Goal: Communication & Community: Answer question/provide support

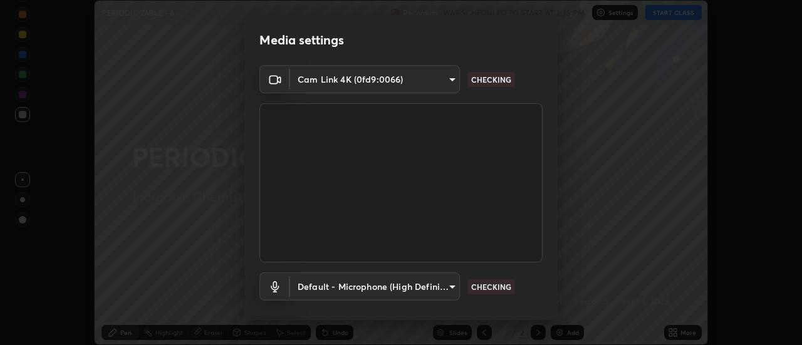
scroll to position [66, 0]
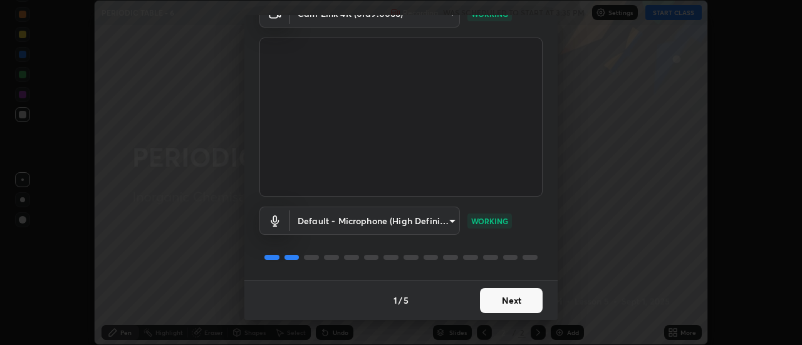
click at [526, 308] on button "Next" at bounding box center [511, 300] width 63 height 25
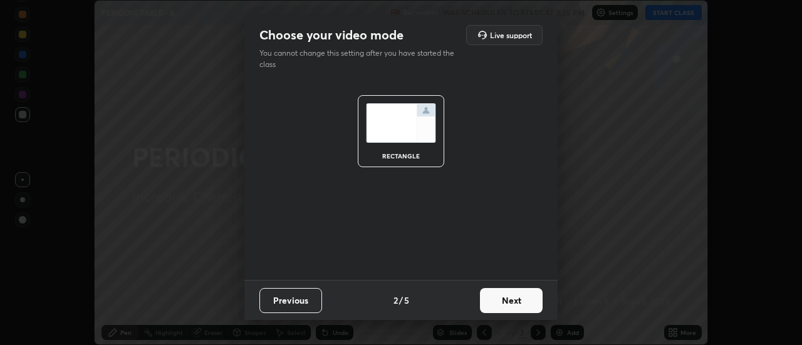
scroll to position [0, 0]
click at [529, 306] on button "Next" at bounding box center [511, 300] width 63 height 25
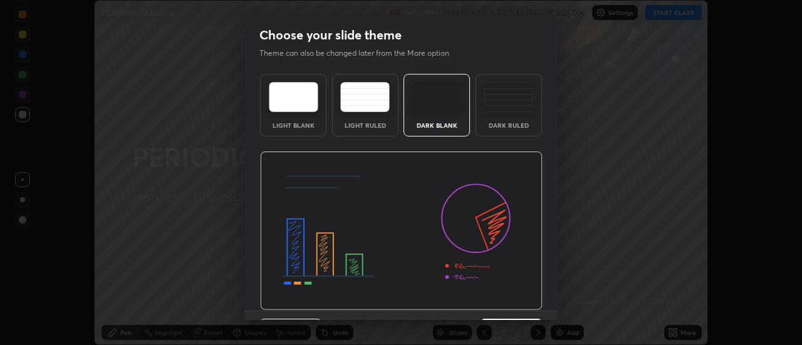
scroll to position [31, 0]
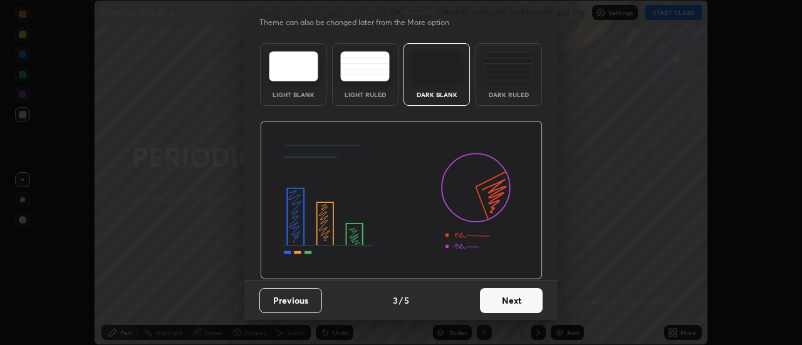
click at [534, 306] on button "Next" at bounding box center [511, 300] width 63 height 25
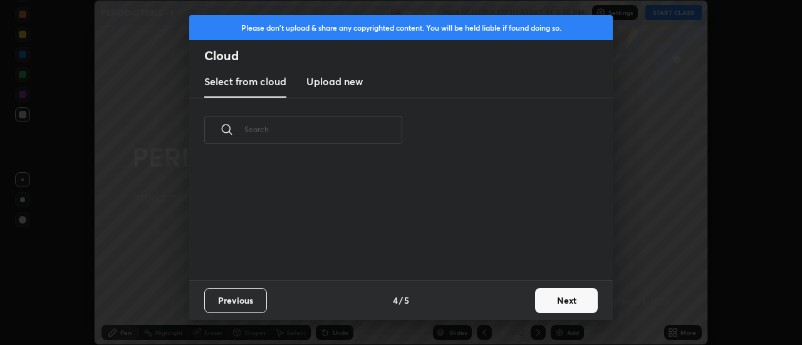
scroll to position [0, 0]
click at [553, 306] on button "Next" at bounding box center [566, 300] width 63 height 25
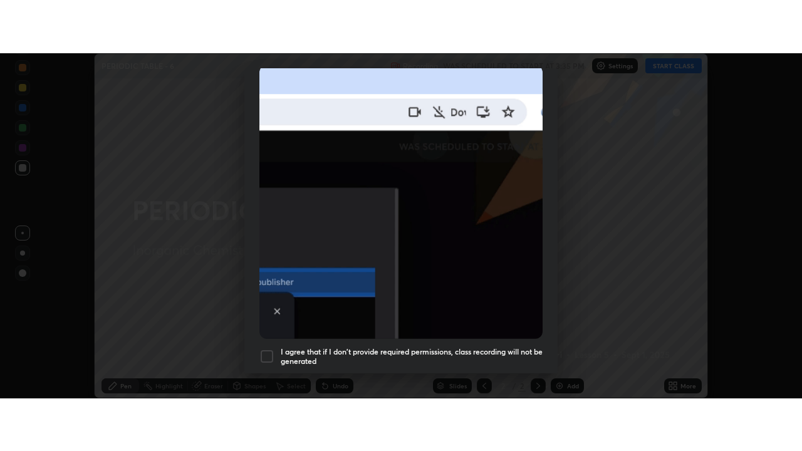
scroll to position [321, 0]
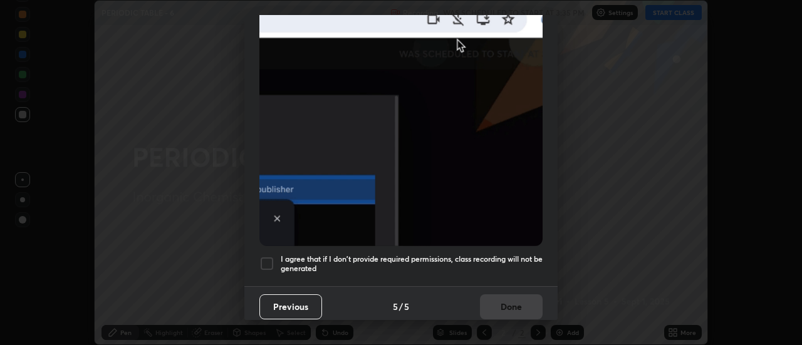
click at [269, 258] on div at bounding box center [266, 263] width 15 height 15
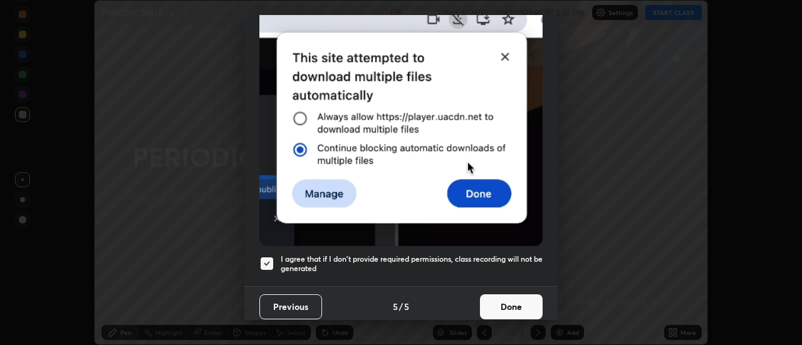
click at [520, 306] on button "Done" at bounding box center [511, 306] width 63 height 25
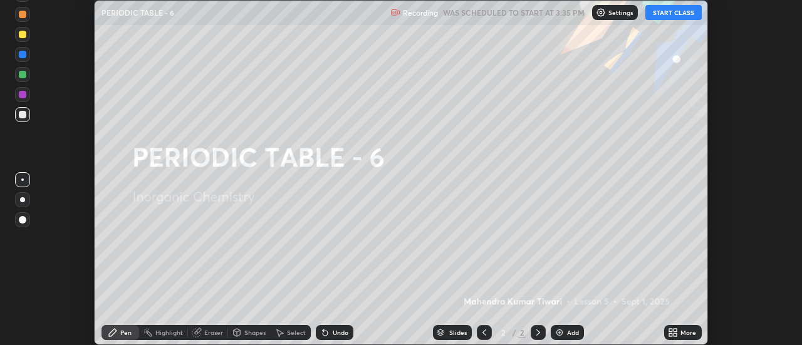
click at [682, 17] on button "START CLASS" at bounding box center [673, 12] width 56 height 15
click at [674, 335] on icon at bounding box center [675, 334] width 3 height 3
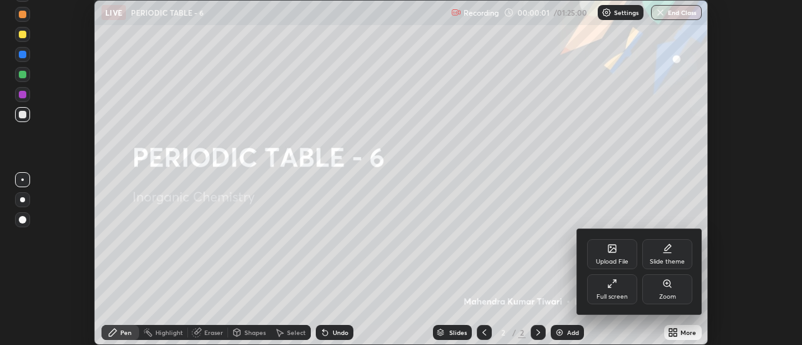
click at [623, 298] on div "Full screen" at bounding box center [611, 297] width 31 height 6
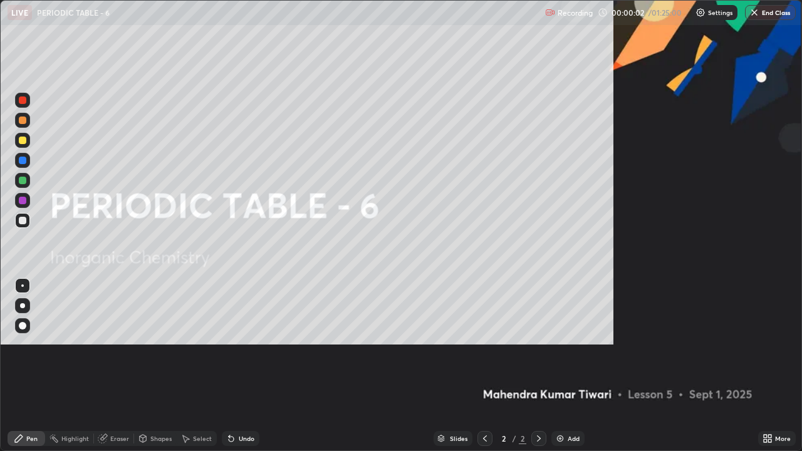
scroll to position [451, 802]
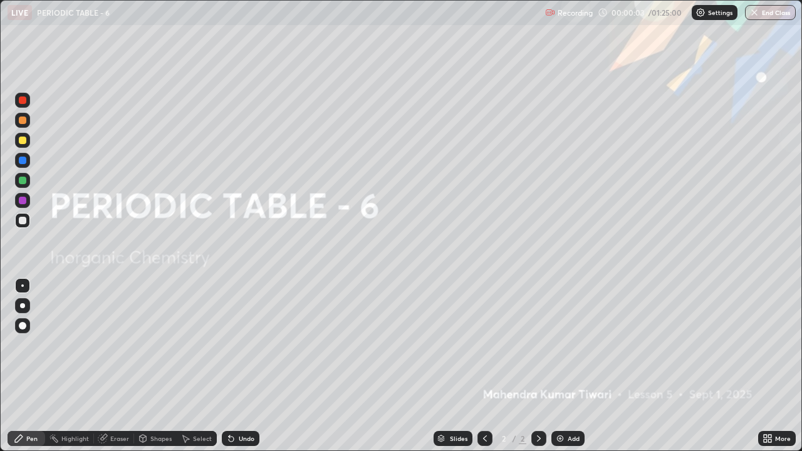
click at [570, 345] on div "Add" at bounding box center [567, 438] width 33 height 15
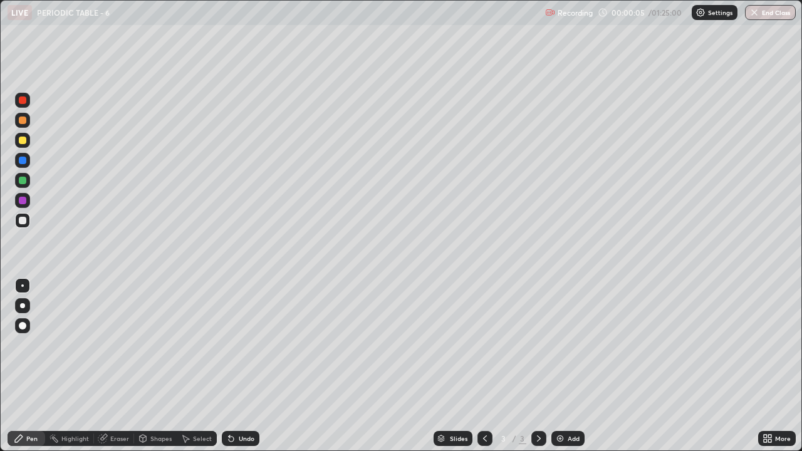
click at [23, 325] on div at bounding box center [23, 326] width 8 height 8
click at [23, 139] on div at bounding box center [23, 141] width 8 height 8
click at [22, 218] on div at bounding box center [23, 221] width 8 height 8
click at [156, 345] on div "Shapes" at bounding box center [160, 438] width 21 height 6
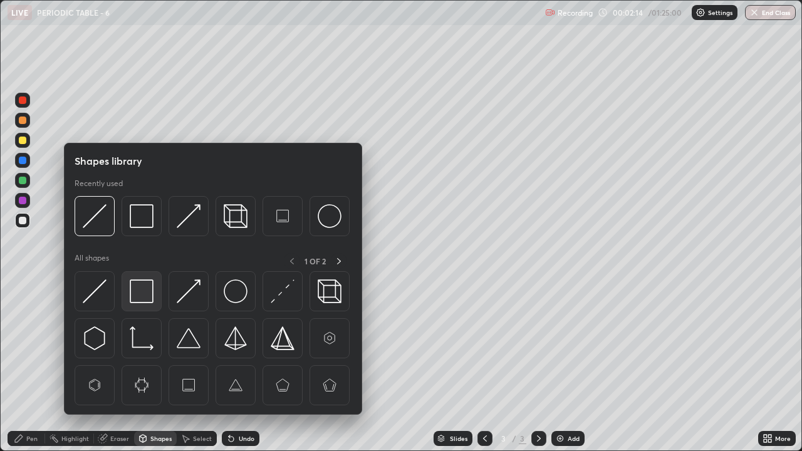
click at [140, 286] on img at bounding box center [142, 291] width 24 height 24
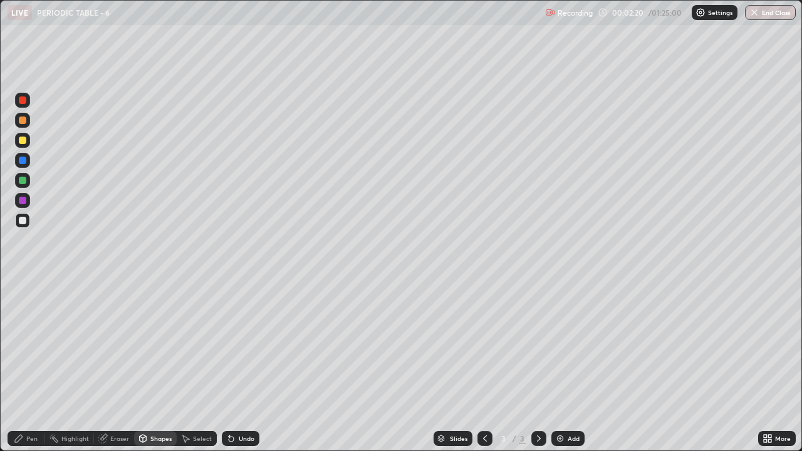
click at [25, 345] on div "Pen" at bounding box center [27, 438] width 38 height 15
click at [19, 179] on div at bounding box center [23, 181] width 8 height 8
click at [23, 201] on div at bounding box center [23, 201] width 8 height 8
click at [156, 345] on div "Shapes" at bounding box center [160, 438] width 21 height 6
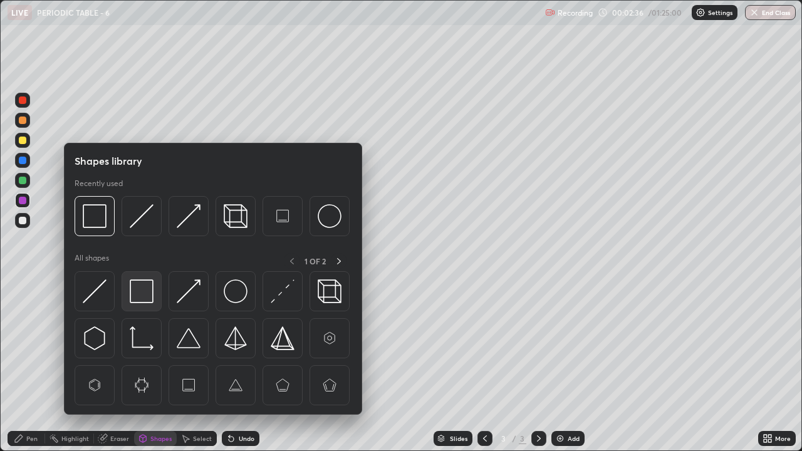
click at [139, 292] on img at bounding box center [142, 291] width 24 height 24
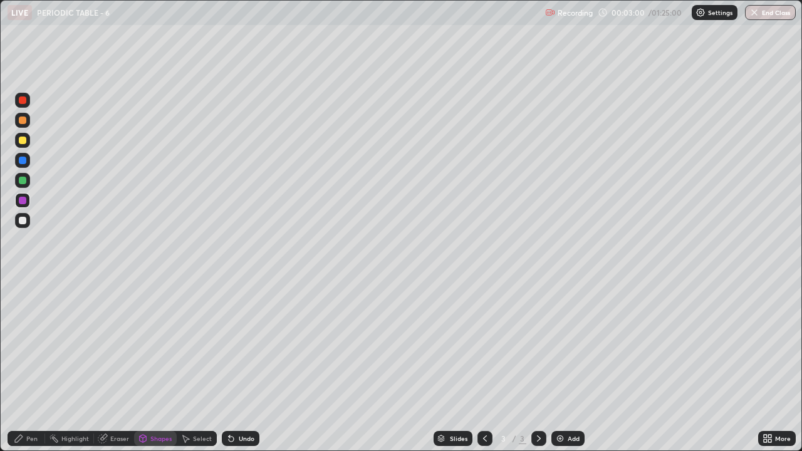
click at [573, 345] on div "Add" at bounding box center [574, 438] width 12 height 6
click at [23, 140] on div at bounding box center [23, 141] width 8 height 8
click at [239, 345] on div "Undo" at bounding box center [247, 438] width 16 height 6
click at [23, 345] on icon at bounding box center [19, 439] width 10 height 10
click at [239, 345] on div "Undo" at bounding box center [241, 438] width 38 height 15
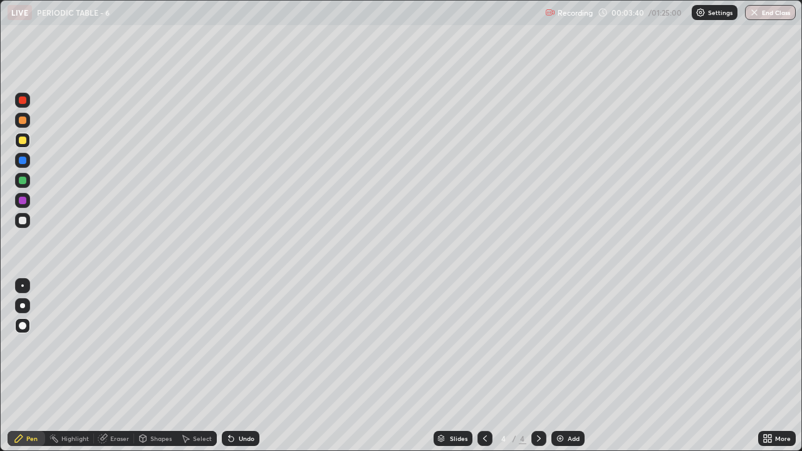
click at [23, 221] on div at bounding box center [23, 221] width 8 height 8
click at [229, 345] on icon at bounding box center [229, 435] width 1 height 1
click at [229, 345] on icon at bounding box center [231, 439] width 5 height 5
click at [484, 345] on icon at bounding box center [485, 439] width 10 height 10
click at [23, 219] on div at bounding box center [23, 221] width 8 height 8
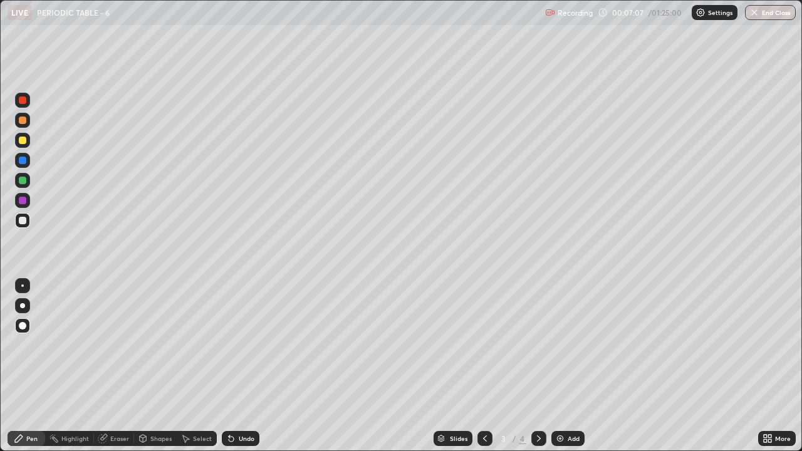
click at [16, 147] on div at bounding box center [22, 140] width 15 height 20
click at [537, 345] on icon at bounding box center [539, 438] width 4 height 6
click at [568, 345] on div "Add" at bounding box center [574, 438] width 12 height 6
click at [22, 216] on div at bounding box center [22, 220] width 15 height 15
click at [23, 179] on div at bounding box center [23, 181] width 8 height 8
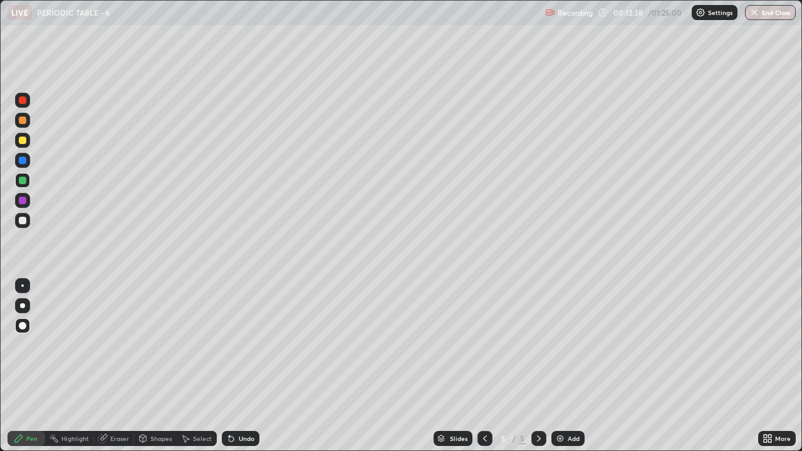
click at [21, 137] on div at bounding box center [23, 141] width 8 height 8
click at [568, 345] on div "Add" at bounding box center [574, 438] width 12 height 6
click at [21, 220] on div at bounding box center [23, 221] width 8 height 8
click at [571, 345] on div "Add" at bounding box center [567, 438] width 33 height 15
click at [20, 175] on div at bounding box center [22, 180] width 15 height 15
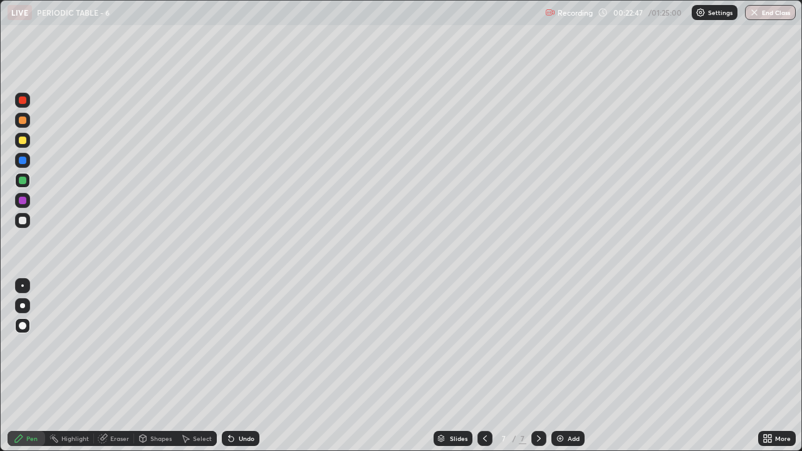
click at [199, 345] on div "Select" at bounding box center [202, 438] width 19 height 6
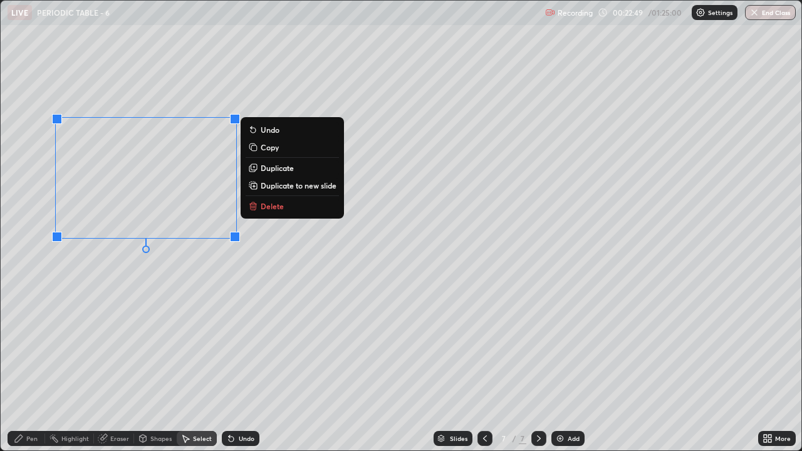
click at [277, 204] on p "Delete" at bounding box center [272, 206] width 23 height 10
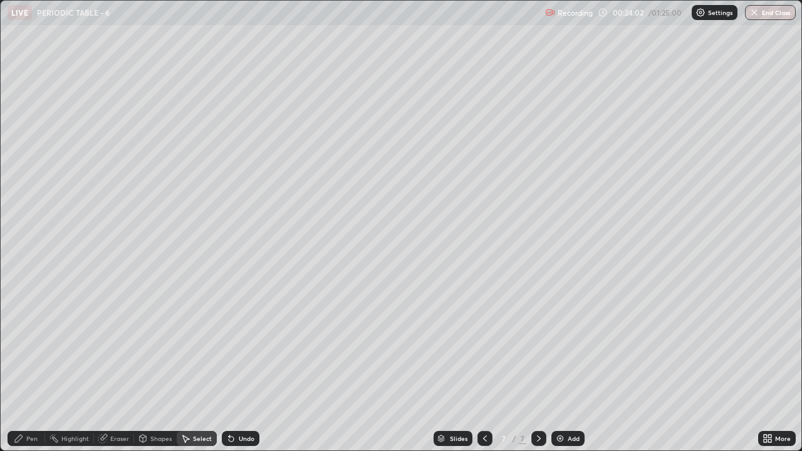
click at [540, 191] on div "0 ° Undo Copy Duplicate Duplicate to new slide Delete" at bounding box center [401, 226] width 801 height 450
click at [34, 345] on div "Pen" at bounding box center [27, 438] width 38 height 15
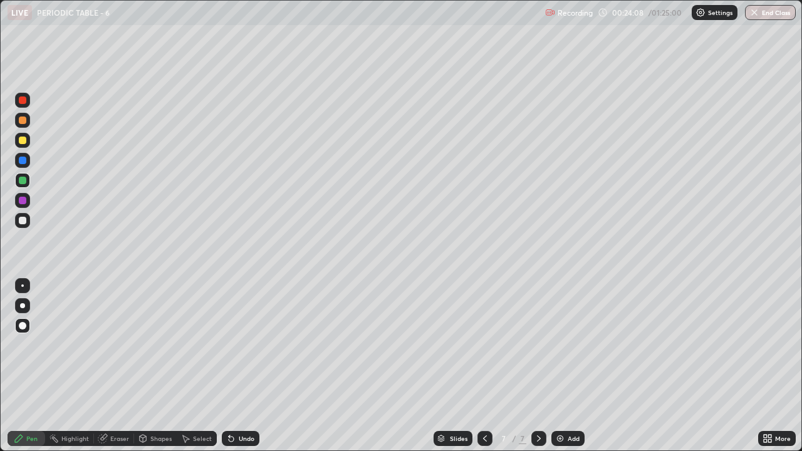
click at [23, 139] on div at bounding box center [23, 141] width 8 height 8
click at [196, 345] on div "Select" at bounding box center [202, 438] width 19 height 6
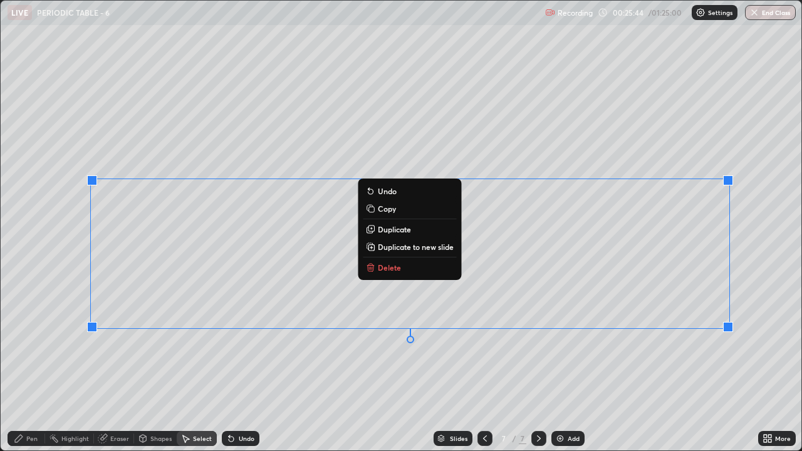
click at [424, 265] on button "Delete" at bounding box center [409, 267] width 93 height 15
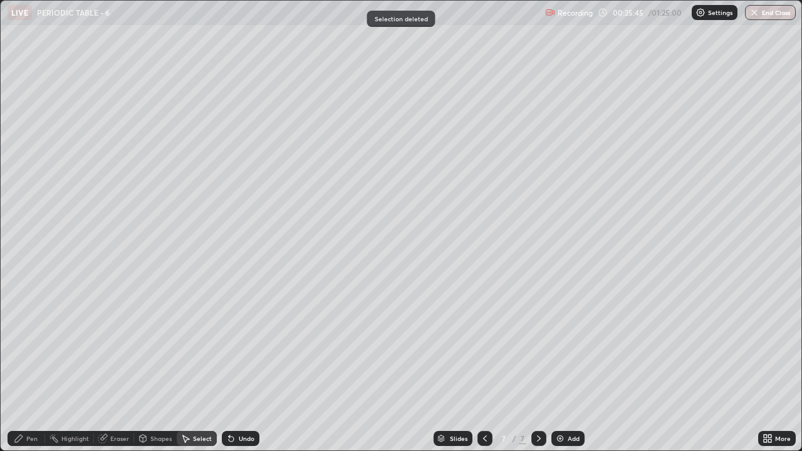
click at [482, 345] on div at bounding box center [484, 438] width 15 height 25
click at [538, 345] on icon at bounding box center [539, 439] width 10 height 10
click at [23, 345] on icon at bounding box center [19, 439] width 10 height 10
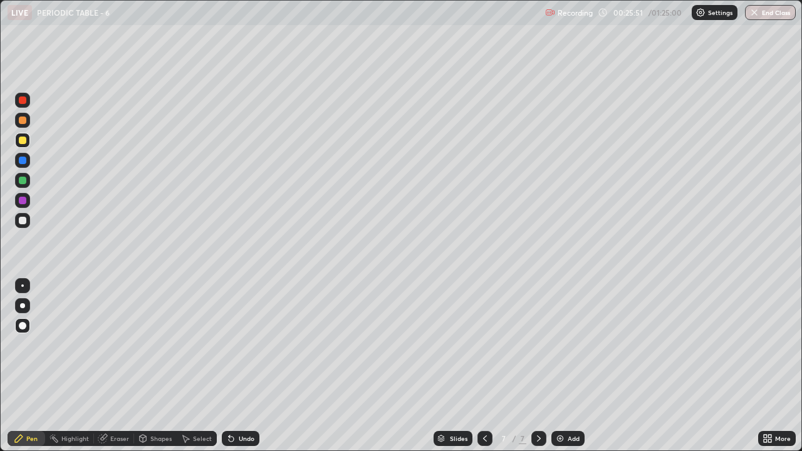
click at [21, 136] on div at bounding box center [22, 140] width 15 height 15
click at [152, 345] on div "Shapes" at bounding box center [160, 438] width 21 height 6
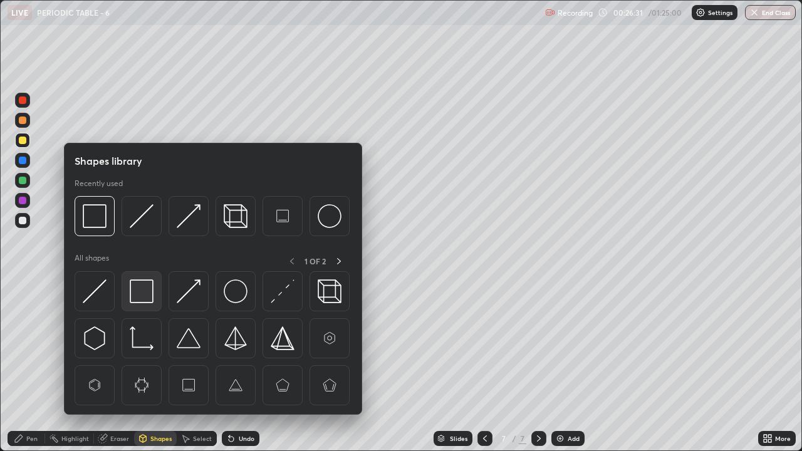
click at [135, 291] on img at bounding box center [142, 291] width 24 height 24
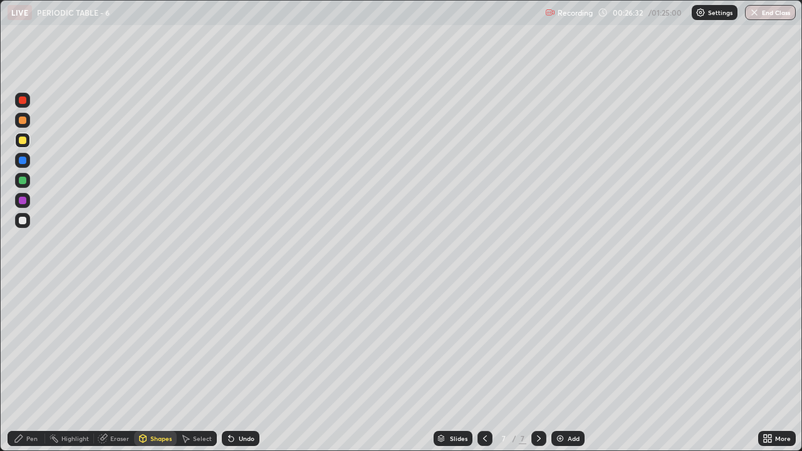
click at [19, 219] on div at bounding box center [23, 221] width 8 height 8
click at [153, 345] on div "Shapes" at bounding box center [155, 438] width 43 height 15
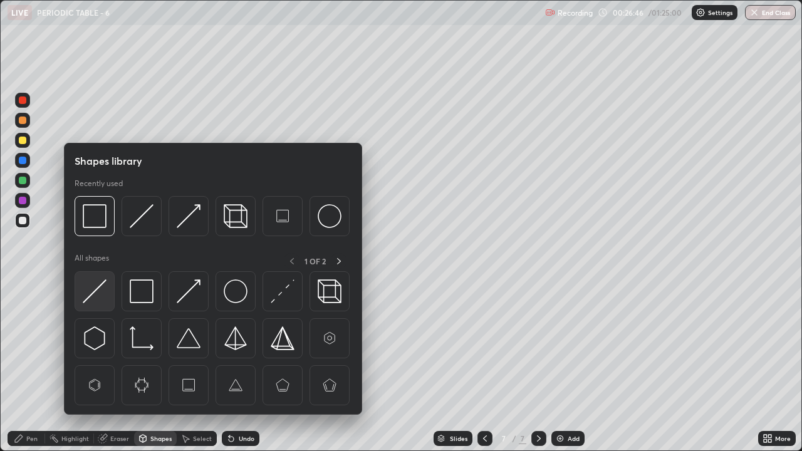
click at [100, 288] on img at bounding box center [95, 291] width 24 height 24
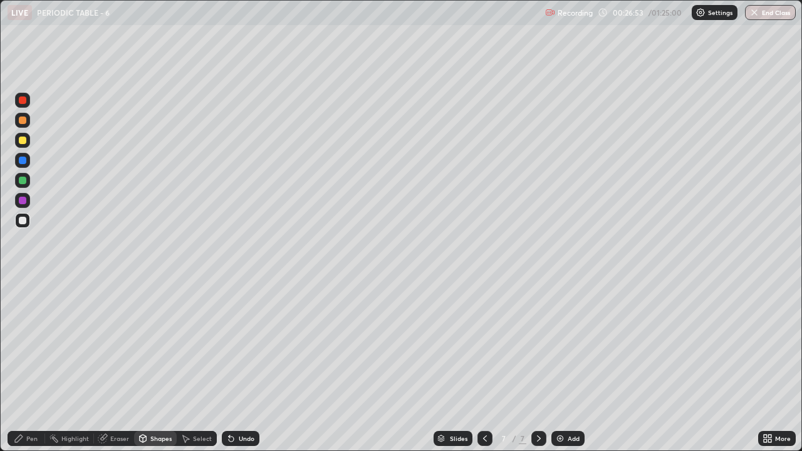
click at [28, 345] on div "Pen" at bounding box center [31, 438] width 11 height 6
click at [23, 181] on div at bounding box center [23, 181] width 8 height 8
click at [538, 345] on icon at bounding box center [539, 439] width 10 height 10
click at [569, 345] on div "Add" at bounding box center [574, 438] width 12 height 6
click at [27, 144] on div at bounding box center [22, 140] width 15 height 15
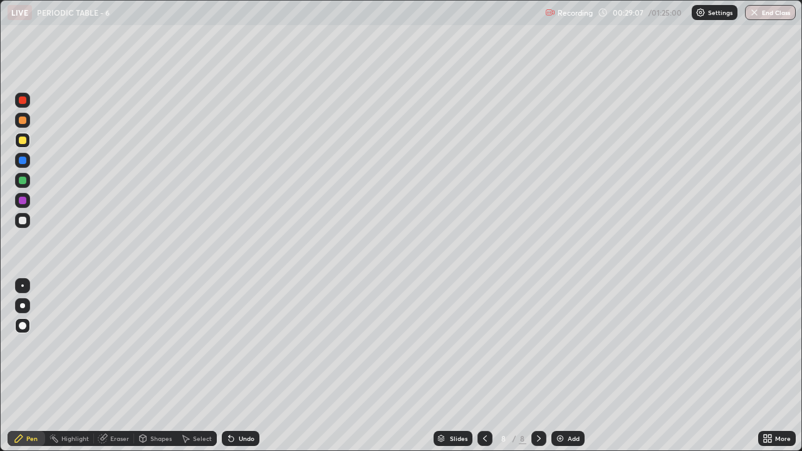
click at [200, 345] on div "Select" at bounding box center [202, 438] width 19 height 6
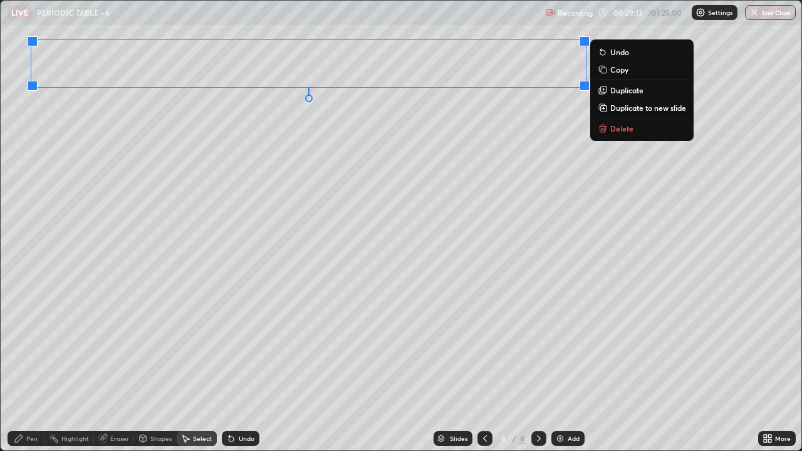
click at [618, 71] on p "Copy" at bounding box center [619, 70] width 18 height 10
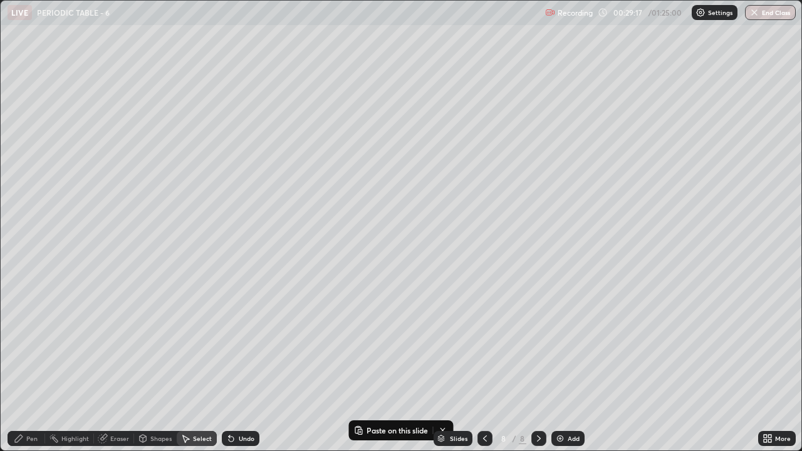
click at [26, 345] on div "Pen" at bounding box center [31, 438] width 11 height 6
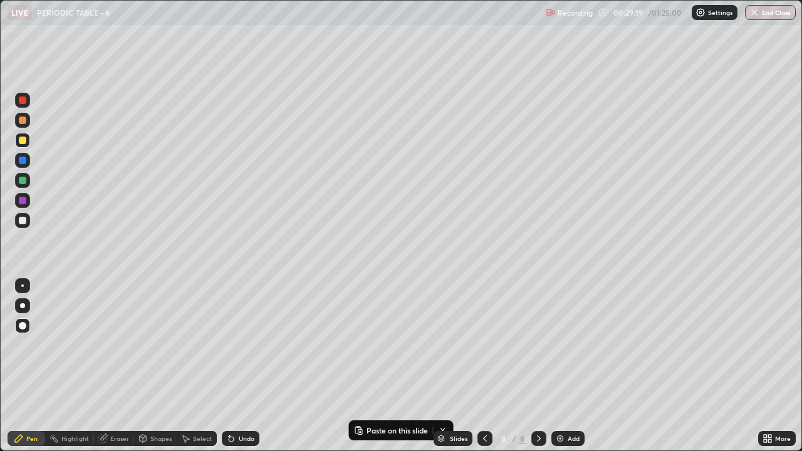
click at [21, 216] on div at bounding box center [22, 220] width 15 height 15
click at [484, 345] on icon at bounding box center [485, 439] width 10 height 10
click at [489, 345] on div at bounding box center [484, 438] width 15 height 15
click at [775, 345] on div "More" at bounding box center [783, 438] width 16 height 6
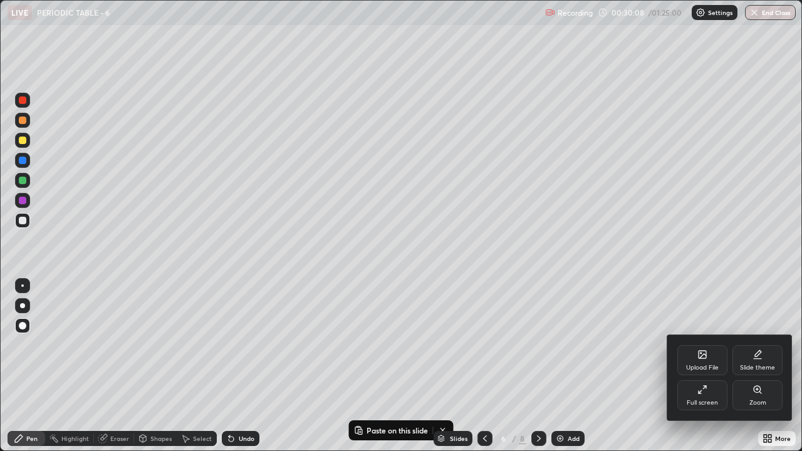
click at [707, 345] on div "Upload File" at bounding box center [702, 368] width 33 height 6
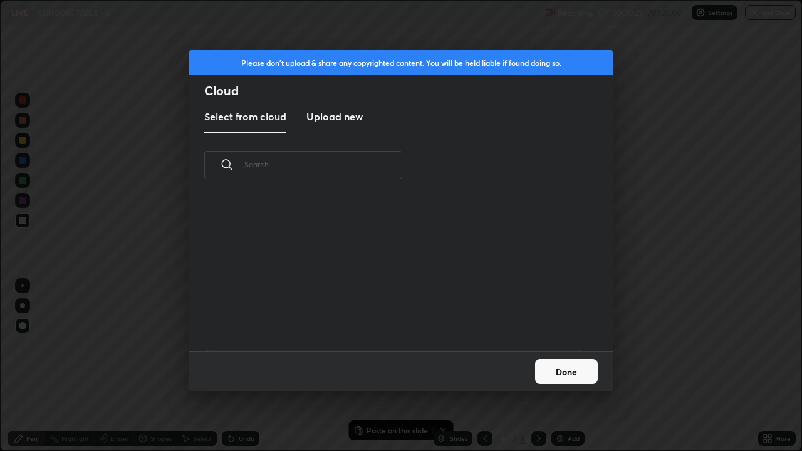
scroll to position [2121, 0]
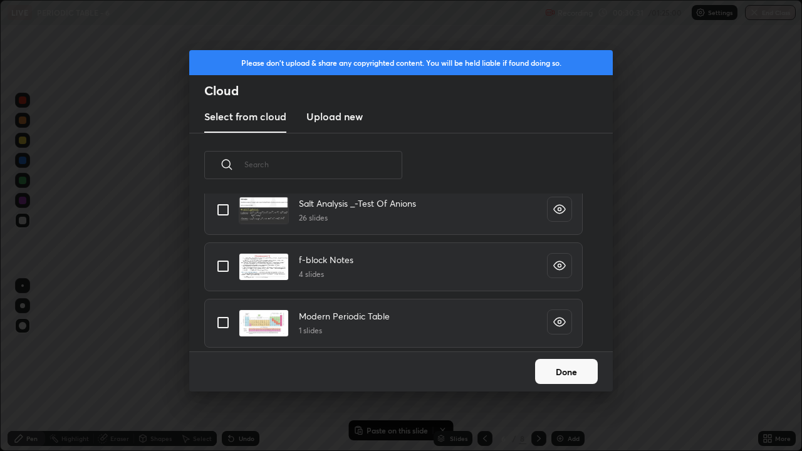
click at [222, 323] on input "grid" at bounding box center [223, 322] width 26 height 26
checkbox input "true"
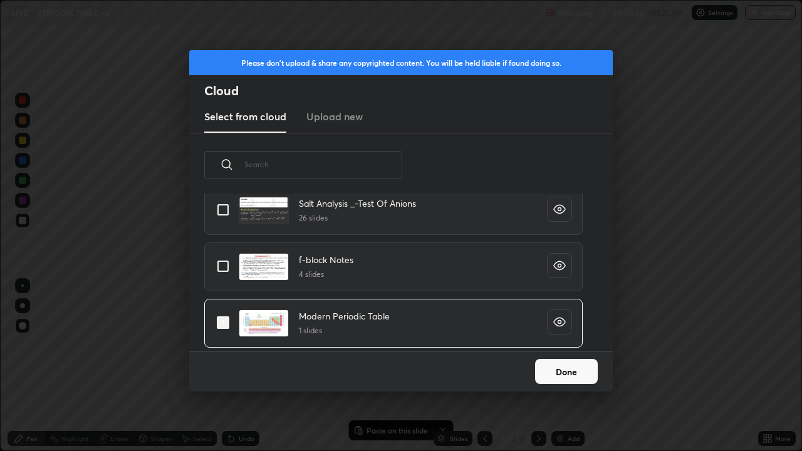
click at [566, 345] on button "Done" at bounding box center [566, 371] width 63 height 25
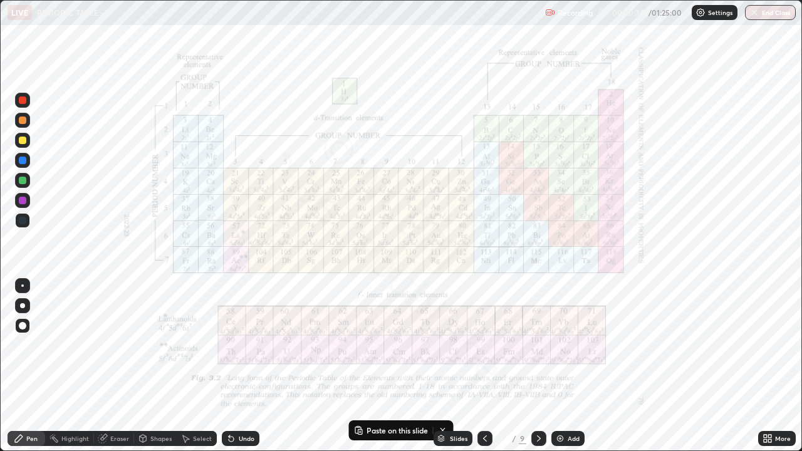
click at [21, 202] on div at bounding box center [23, 201] width 8 height 8
click at [538, 345] on icon at bounding box center [539, 439] width 10 height 10
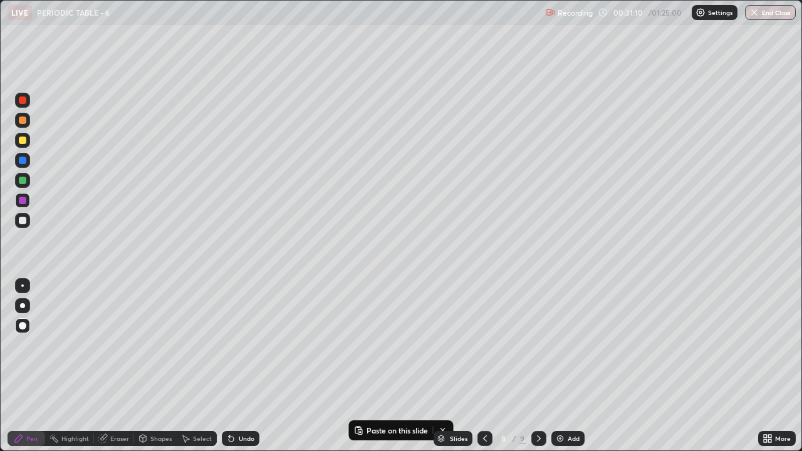
click at [534, 345] on icon at bounding box center [539, 439] width 10 height 10
click at [538, 345] on icon at bounding box center [539, 439] width 10 height 10
click at [190, 345] on div "Select" at bounding box center [197, 438] width 40 height 15
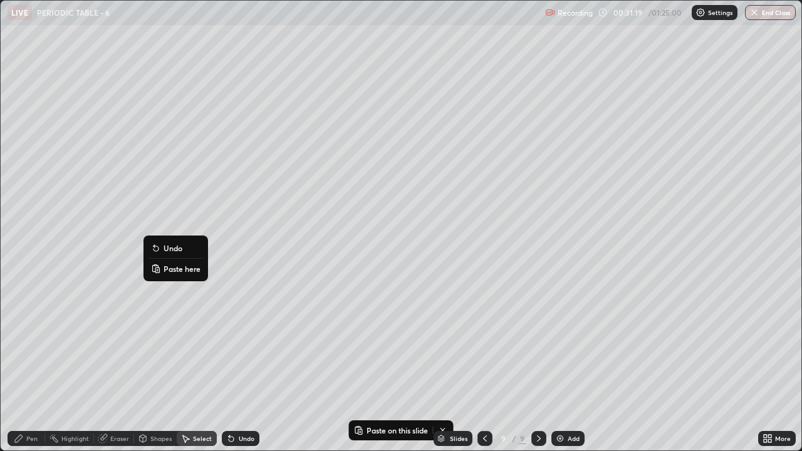
click at [165, 269] on p "Paste here" at bounding box center [182, 269] width 37 height 10
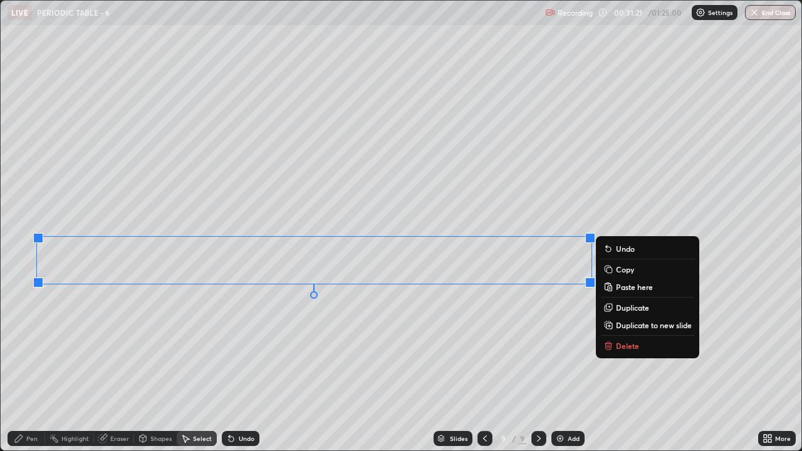
click at [88, 333] on div "0 ° Undo Copy Paste here Duplicate Duplicate to new slide Delete" at bounding box center [401, 226] width 801 height 450
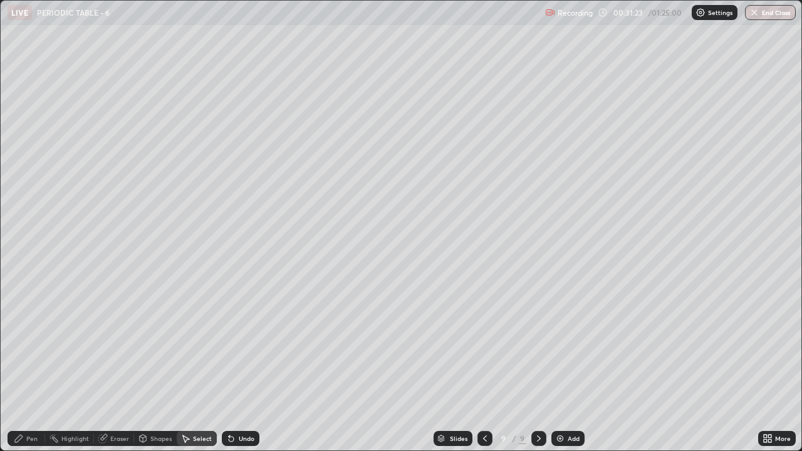
click at [112, 345] on div "Eraser" at bounding box center [119, 438] width 19 height 6
click at [23, 345] on div "Pen" at bounding box center [27, 438] width 38 height 15
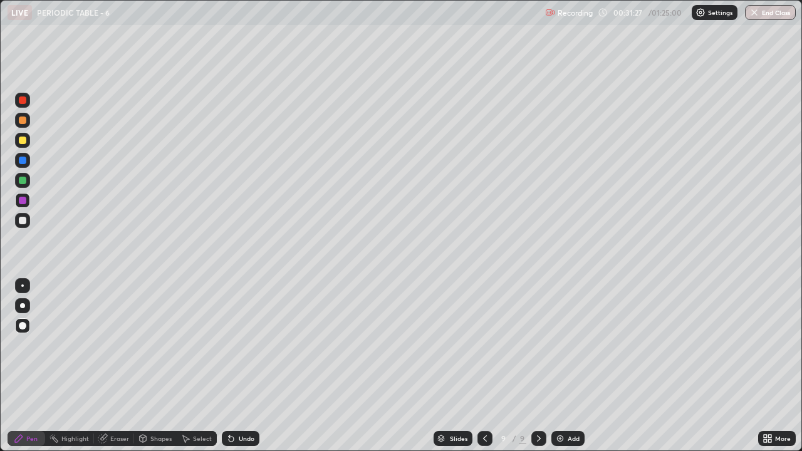
click at [21, 142] on div at bounding box center [23, 141] width 8 height 8
click at [21, 219] on div at bounding box center [23, 221] width 8 height 8
click at [487, 345] on div at bounding box center [484, 438] width 15 height 15
click at [486, 345] on icon at bounding box center [485, 439] width 10 height 10
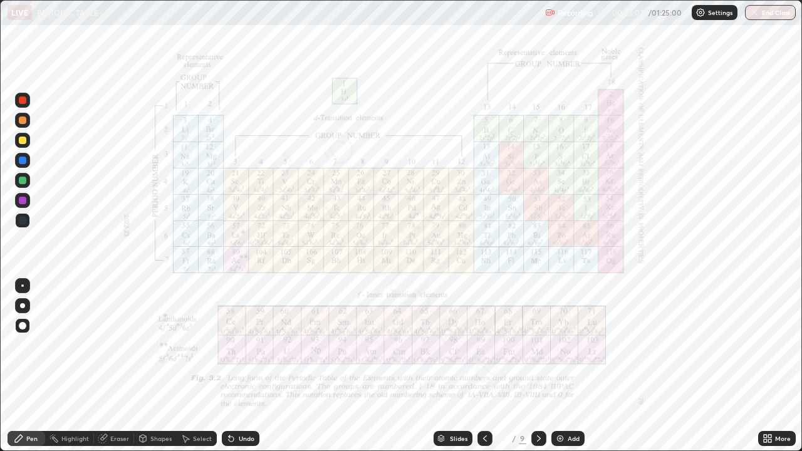
click at [485, 345] on icon at bounding box center [485, 439] width 10 height 10
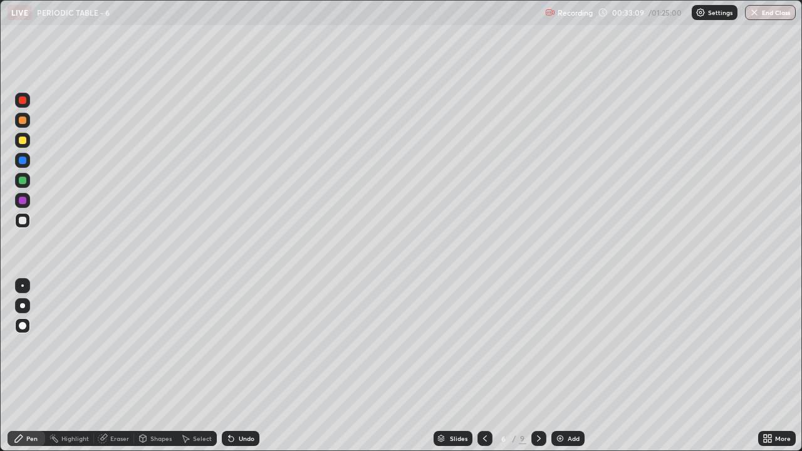
click at [538, 345] on icon at bounding box center [539, 439] width 10 height 10
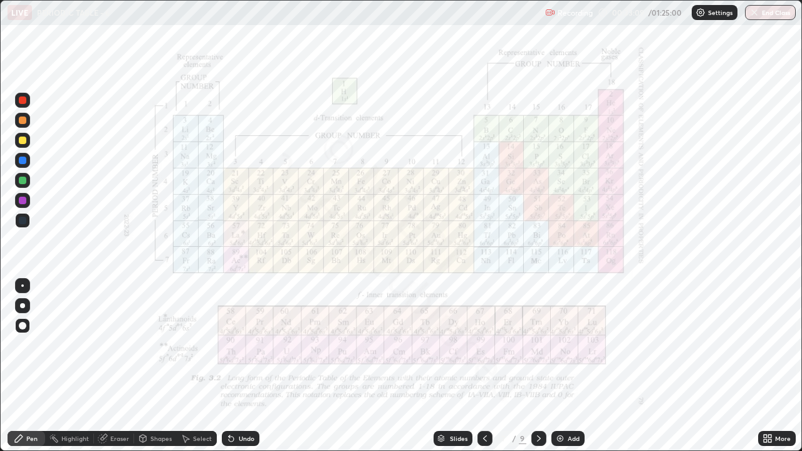
click at [538, 345] on icon at bounding box center [539, 439] width 10 height 10
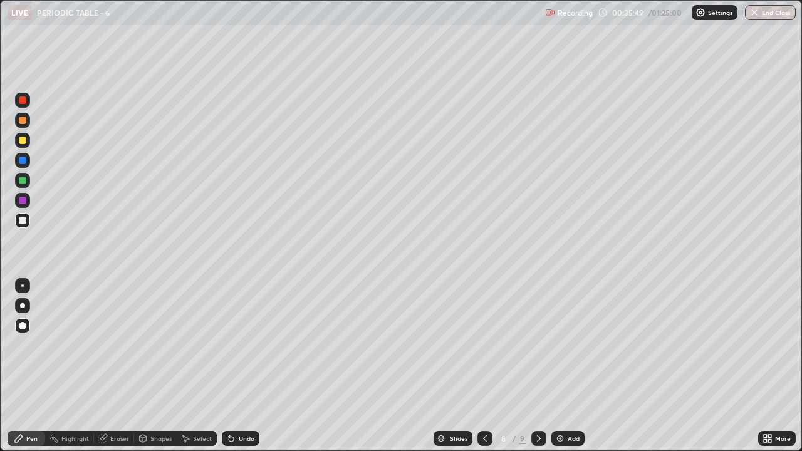
click at [538, 345] on icon at bounding box center [539, 439] width 10 height 10
click at [561, 345] on img at bounding box center [560, 439] width 10 height 10
click at [22, 146] on div at bounding box center [22, 140] width 15 height 15
click at [21, 142] on div at bounding box center [23, 141] width 8 height 8
click at [24, 219] on div at bounding box center [23, 221] width 8 height 8
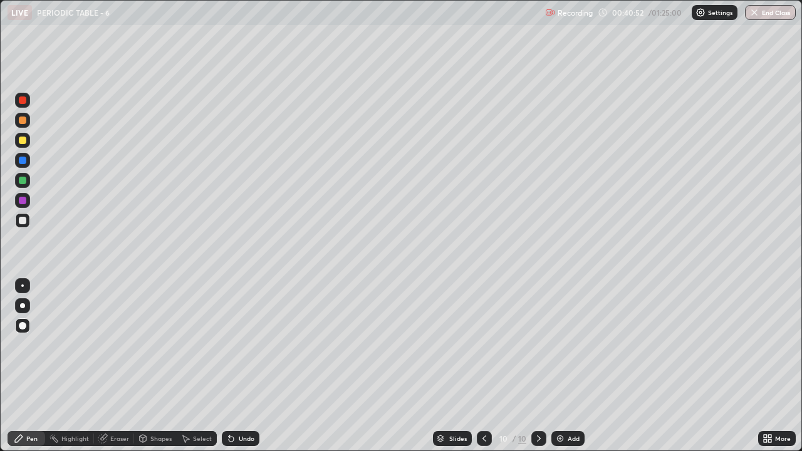
click at [23, 306] on div at bounding box center [22, 305] width 5 height 5
click at [23, 175] on div at bounding box center [22, 180] width 15 height 15
click at [198, 345] on div "Select" at bounding box center [202, 438] width 19 height 6
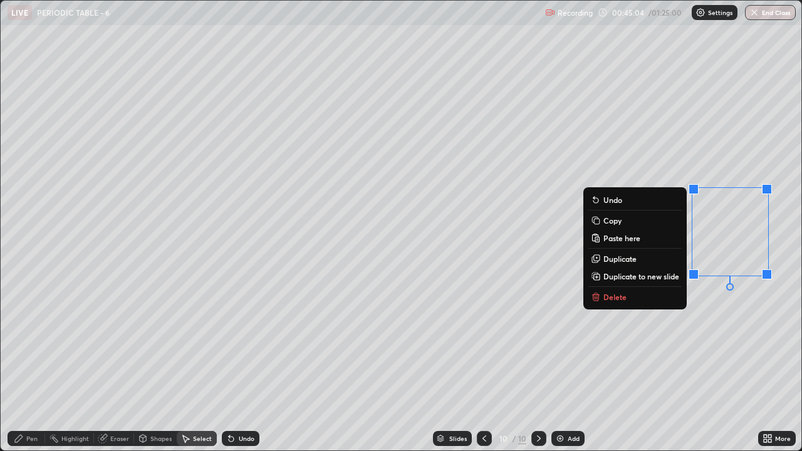
click at [622, 291] on button "Delete" at bounding box center [634, 296] width 93 height 15
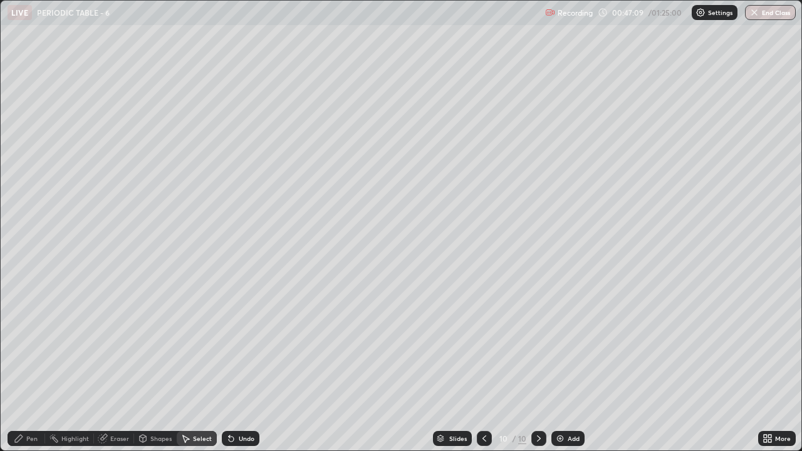
click at [537, 345] on div at bounding box center [538, 438] width 15 height 15
click at [568, 345] on div "Add" at bounding box center [574, 438] width 12 height 6
click at [33, 345] on div "Pen" at bounding box center [31, 438] width 11 height 6
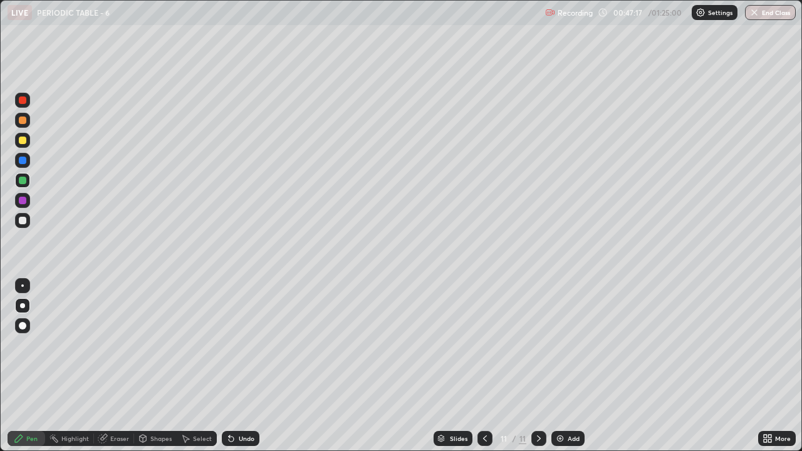
click at [20, 140] on div at bounding box center [23, 141] width 8 height 8
click at [157, 345] on div "Shapes" at bounding box center [160, 438] width 21 height 6
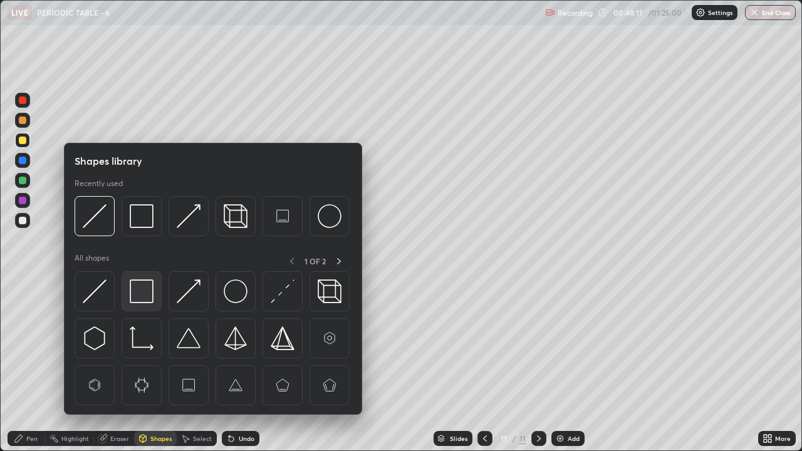
click at [132, 284] on img at bounding box center [142, 291] width 24 height 24
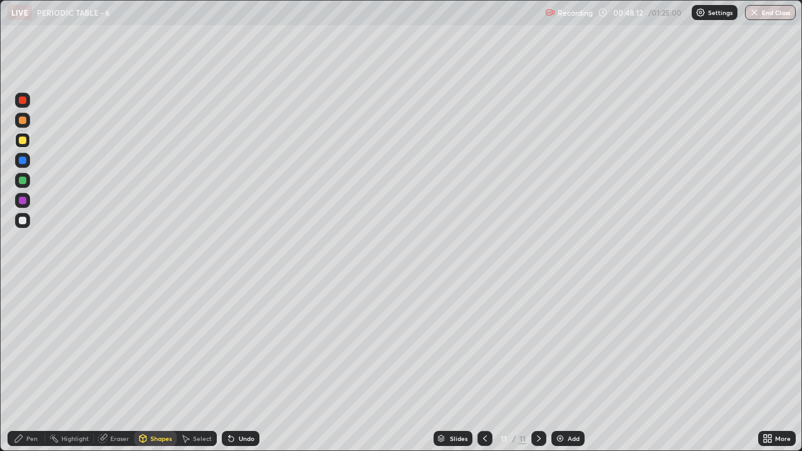
click at [20, 217] on div at bounding box center [23, 221] width 8 height 8
click at [157, 345] on div "Shapes" at bounding box center [160, 438] width 21 height 6
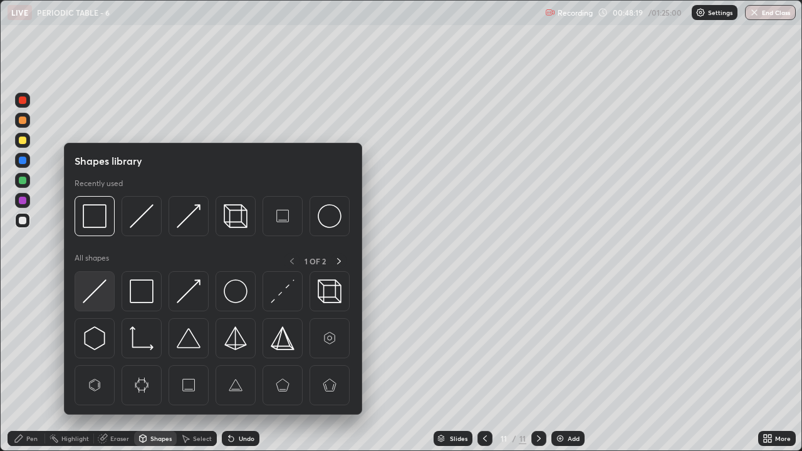
click at [96, 290] on img at bounding box center [95, 291] width 24 height 24
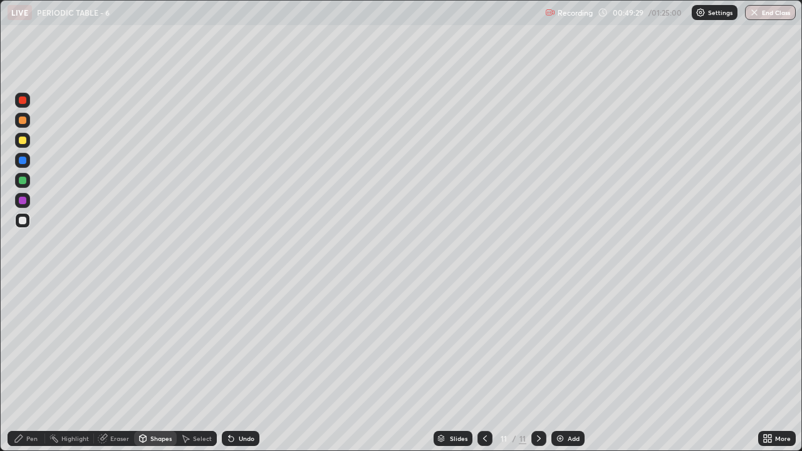
click at [29, 345] on div "Pen" at bounding box center [27, 438] width 38 height 15
click at [20, 155] on div at bounding box center [22, 160] width 15 height 15
click at [23, 138] on div at bounding box center [23, 141] width 8 height 8
click at [19, 181] on div at bounding box center [23, 181] width 8 height 8
click at [564, 345] on div "Add" at bounding box center [567, 438] width 33 height 15
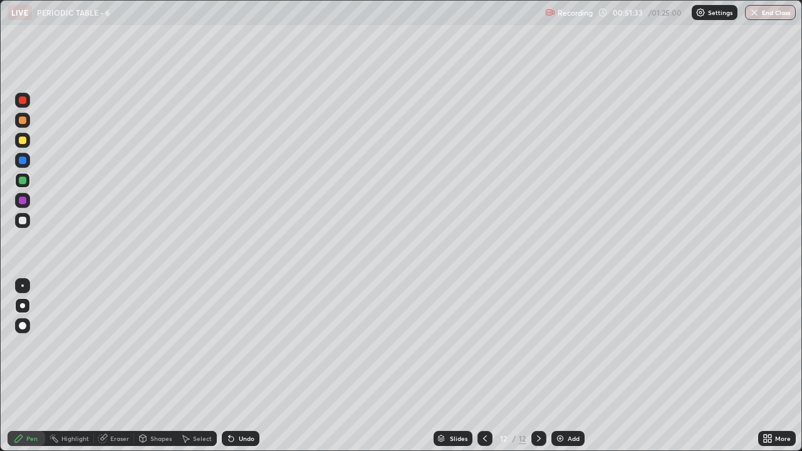
click at [24, 138] on div at bounding box center [23, 141] width 8 height 8
click at [28, 217] on div at bounding box center [22, 220] width 15 height 15
click at [484, 345] on icon at bounding box center [485, 439] width 10 height 10
click at [236, 345] on div "Undo" at bounding box center [241, 438] width 38 height 15
click at [21, 180] on div at bounding box center [23, 181] width 8 height 8
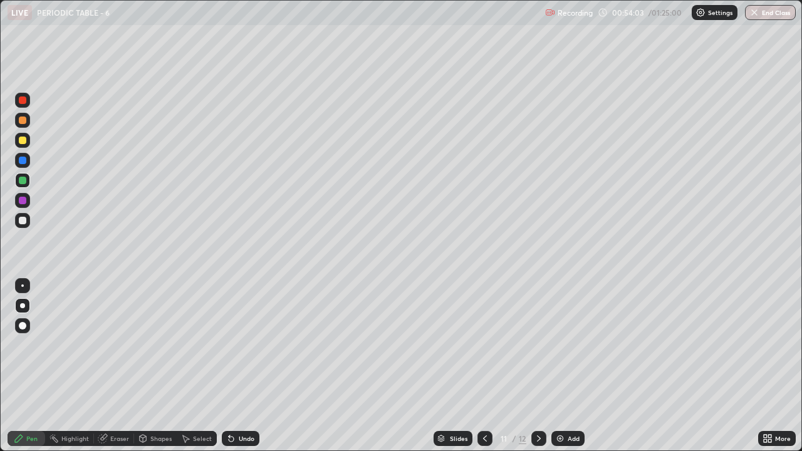
click at [536, 345] on icon at bounding box center [539, 439] width 10 height 10
click at [484, 345] on icon at bounding box center [485, 439] width 10 height 10
click at [109, 345] on div "Eraser" at bounding box center [114, 438] width 40 height 15
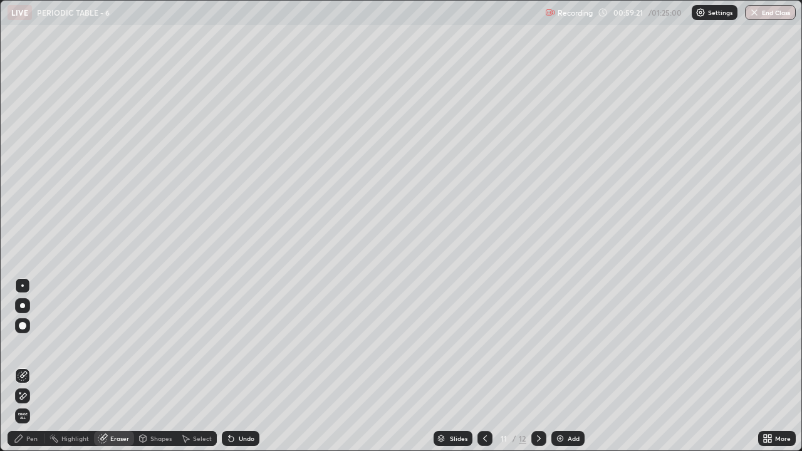
click at [33, 345] on div "Pen" at bounding box center [31, 438] width 11 height 6
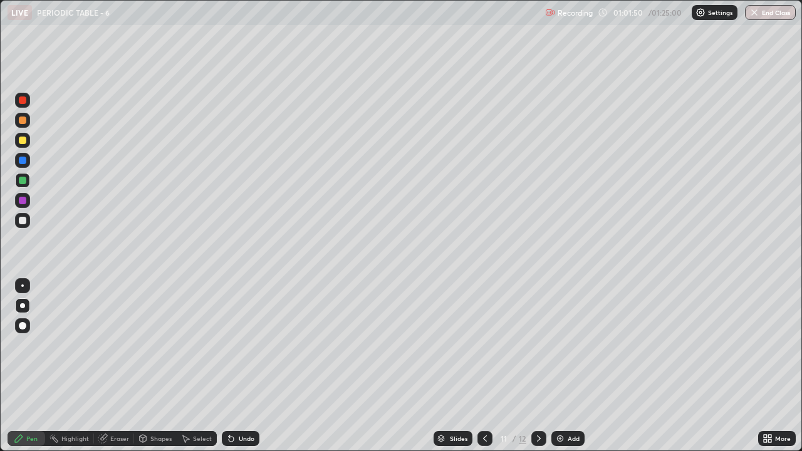
click at [536, 345] on div at bounding box center [538, 438] width 15 height 25
click at [484, 345] on icon at bounding box center [485, 439] width 10 height 10
click at [480, 345] on icon at bounding box center [485, 439] width 10 height 10
click at [543, 345] on div at bounding box center [538, 438] width 15 height 15
click at [18, 201] on div at bounding box center [22, 200] width 15 height 15
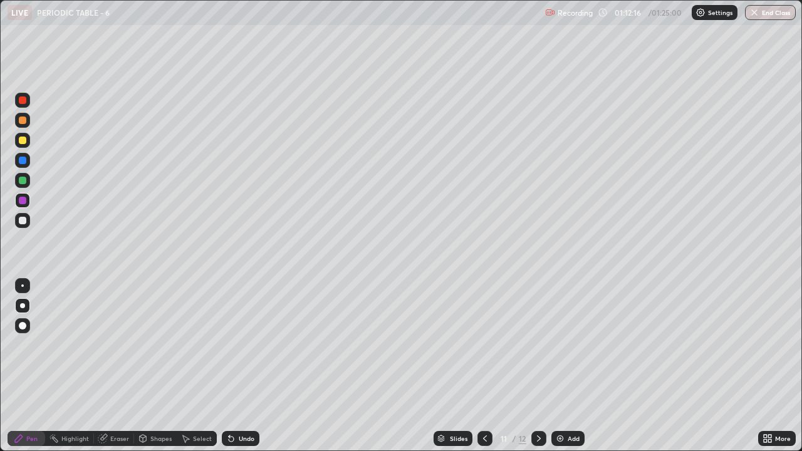
click at [538, 345] on icon at bounding box center [539, 439] width 10 height 10
click at [119, 345] on div "Eraser" at bounding box center [119, 438] width 19 height 6
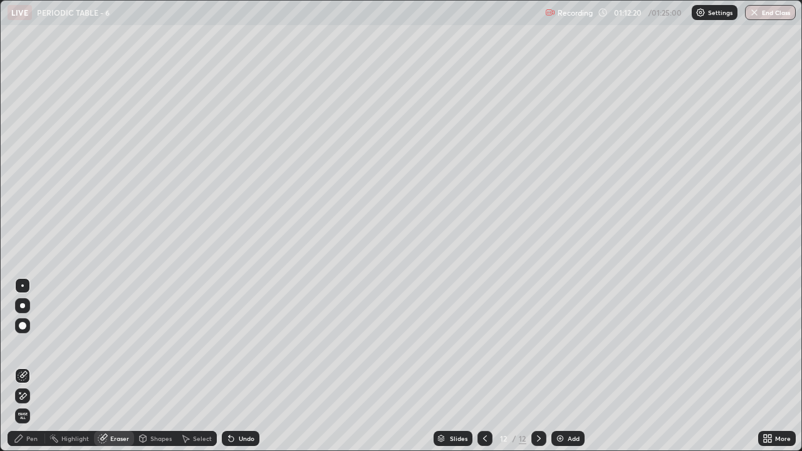
click at [23, 345] on span "Erase all" at bounding box center [23, 416] width 14 height 8
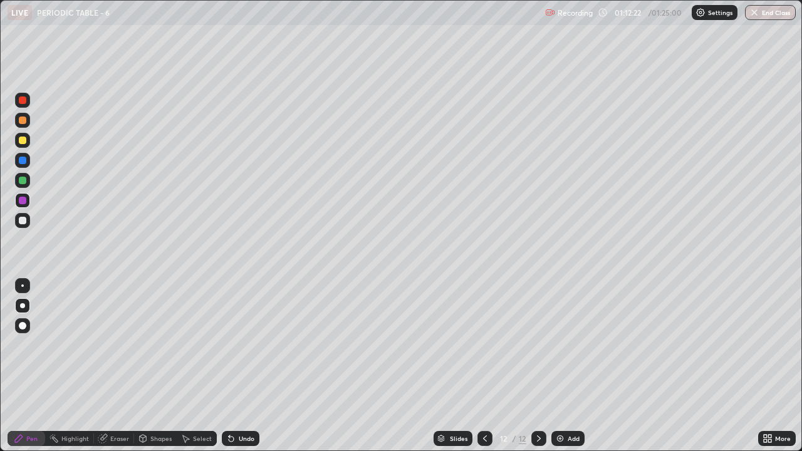
click at [19, 142] on div at bounding box center [23, 141] width 8 height 8
click at [767, 14] on button "End Class" at bounding box center [770, 12] width 51 height 15
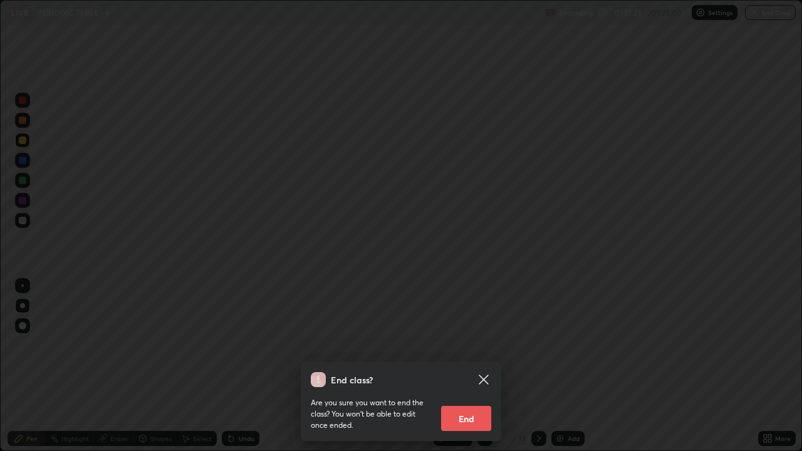
click at [481, 345] on button "End" at bounding box center [466, 418] width 50 height 25
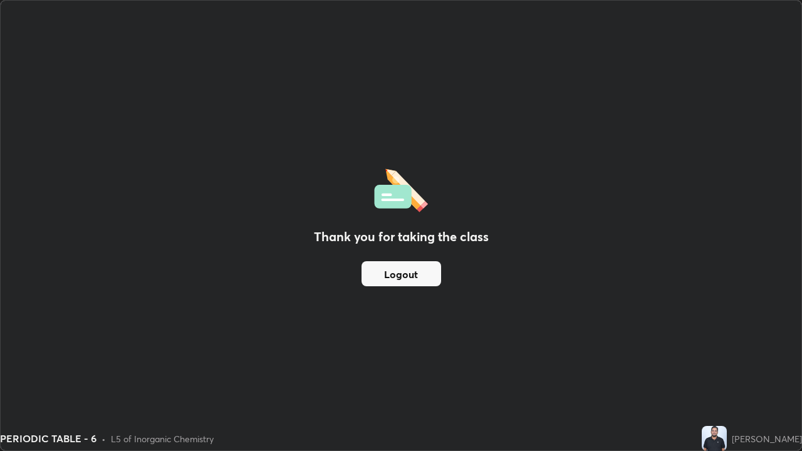
click at [432, 276] on button "Logout" at bounding box center [401, 273] width 80 height 25
